Goal: Task Accomplishment & Management: Manage account settings

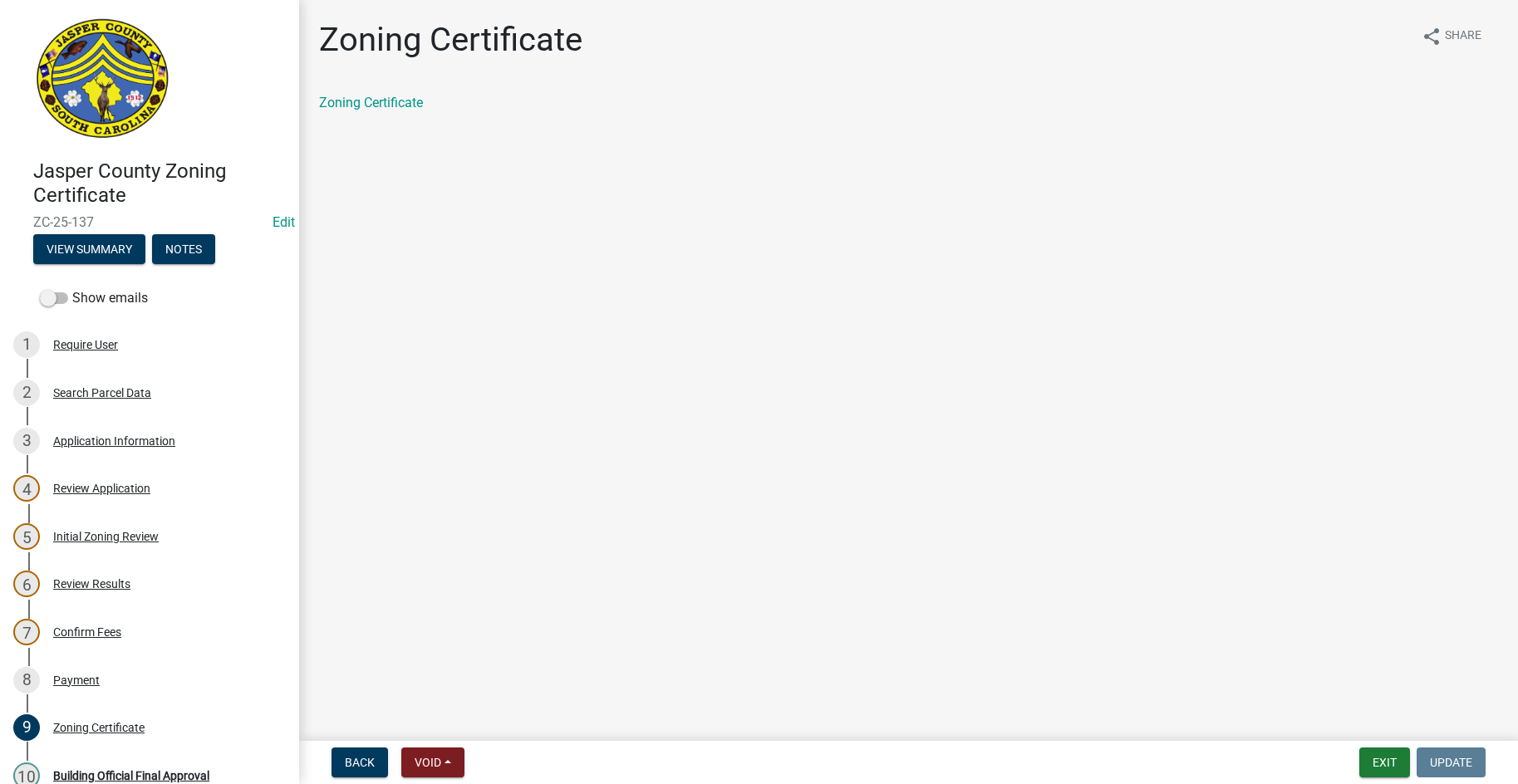
scroll to position [166, 0]
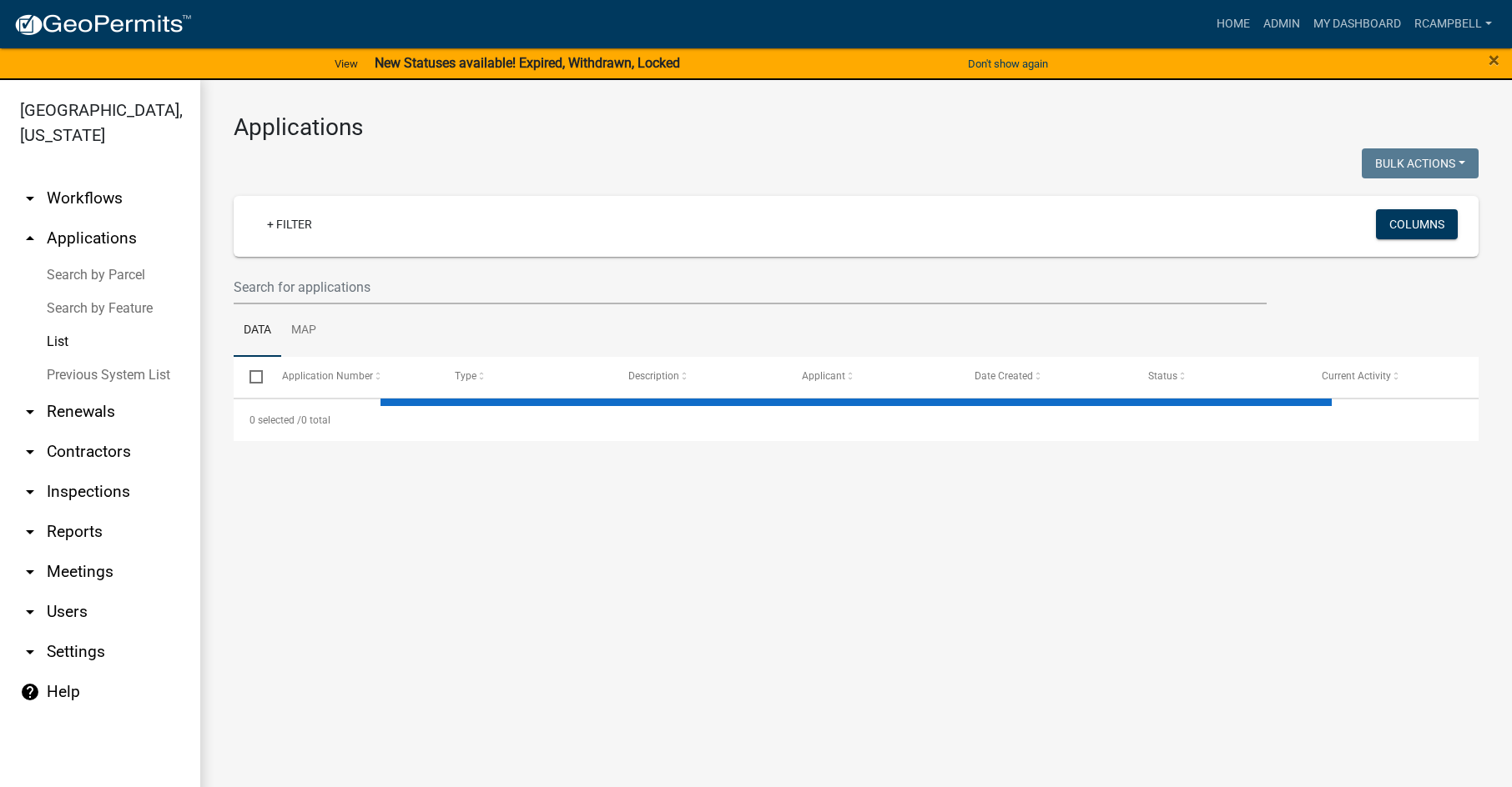
select select "3: 100"
